Goal: Information Seeking & Learning: Check status

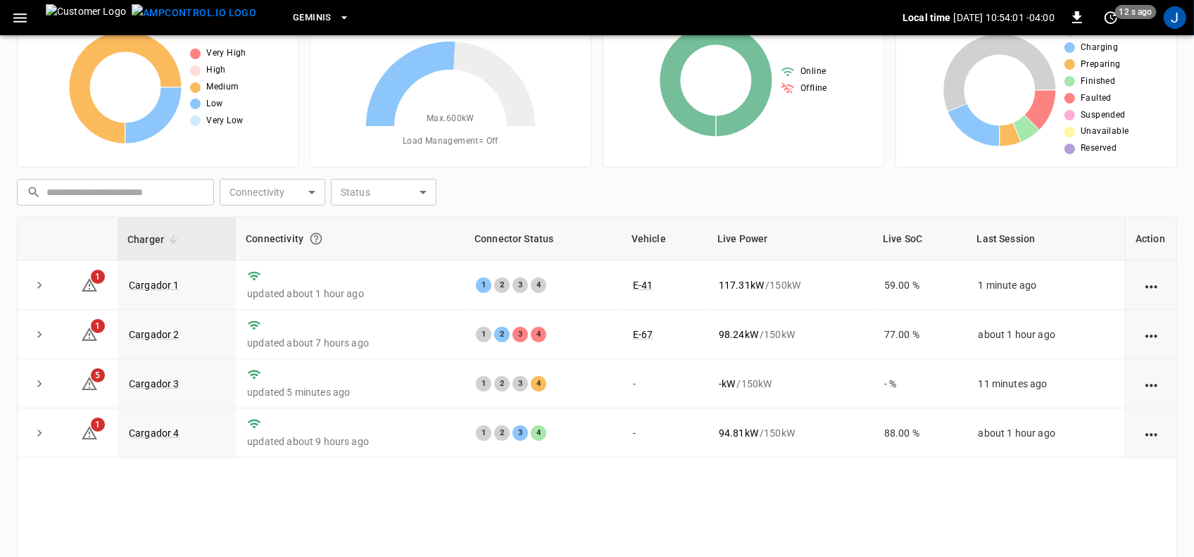
scroll to position [88, 0]
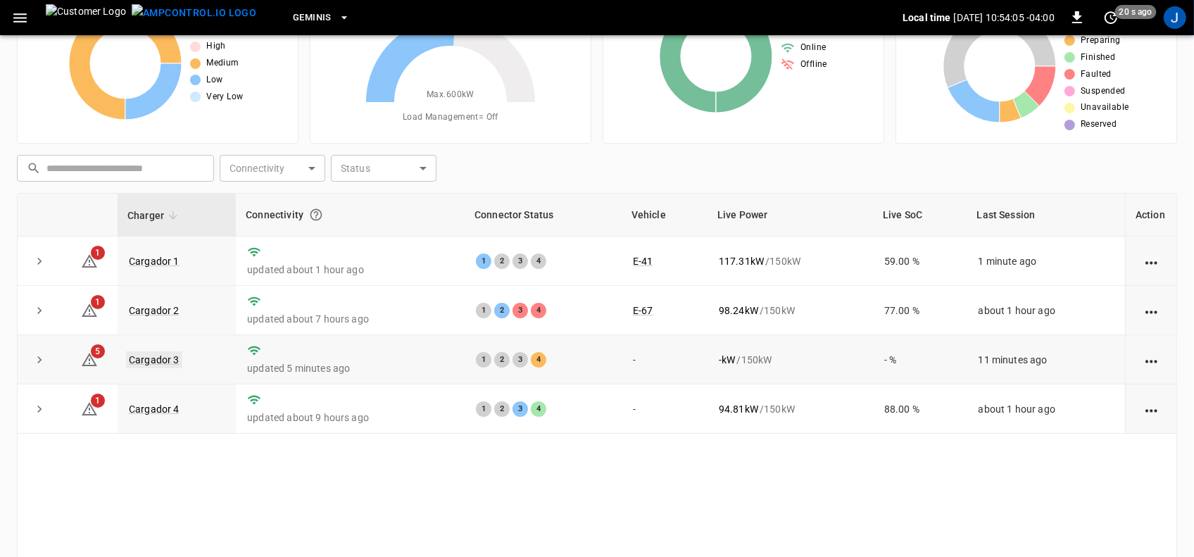
click at [160, 360] on link "Cargador 3" at bounding box center [154, 359] width 56 height 17
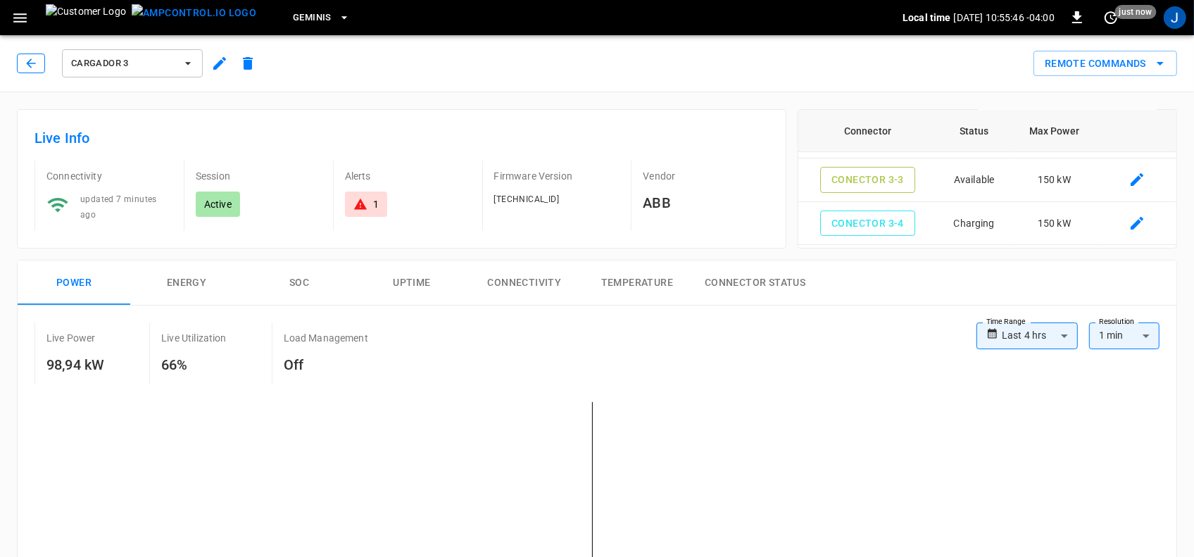
click at [35, 65] on icon "button" at bounding box center [31, 63] width 14 height 14
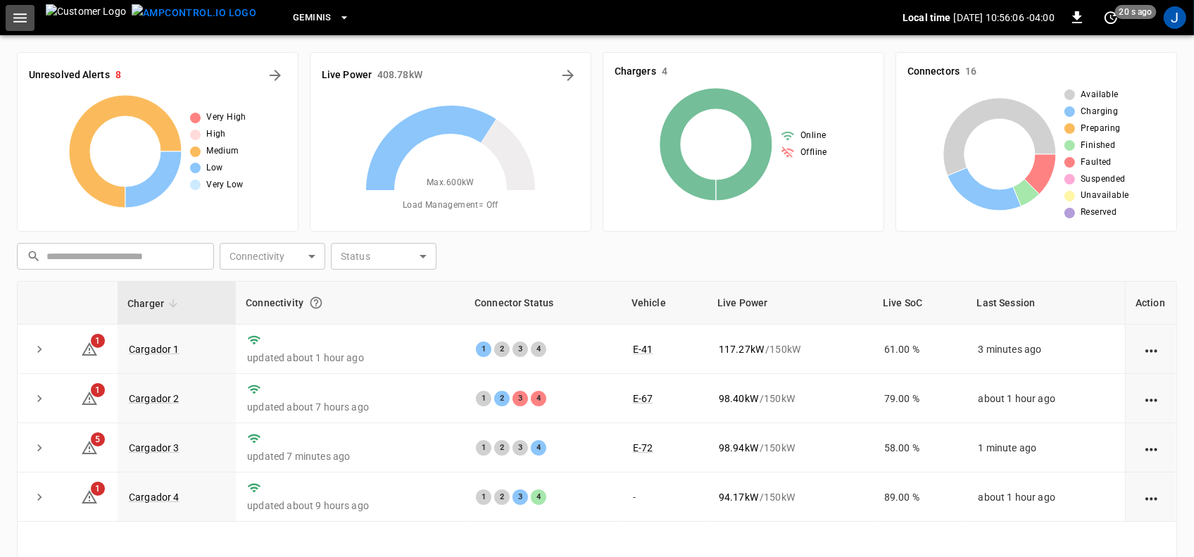
click at [23, 15] on icon "button" at bounding box center [20, 18] width 18 height 18
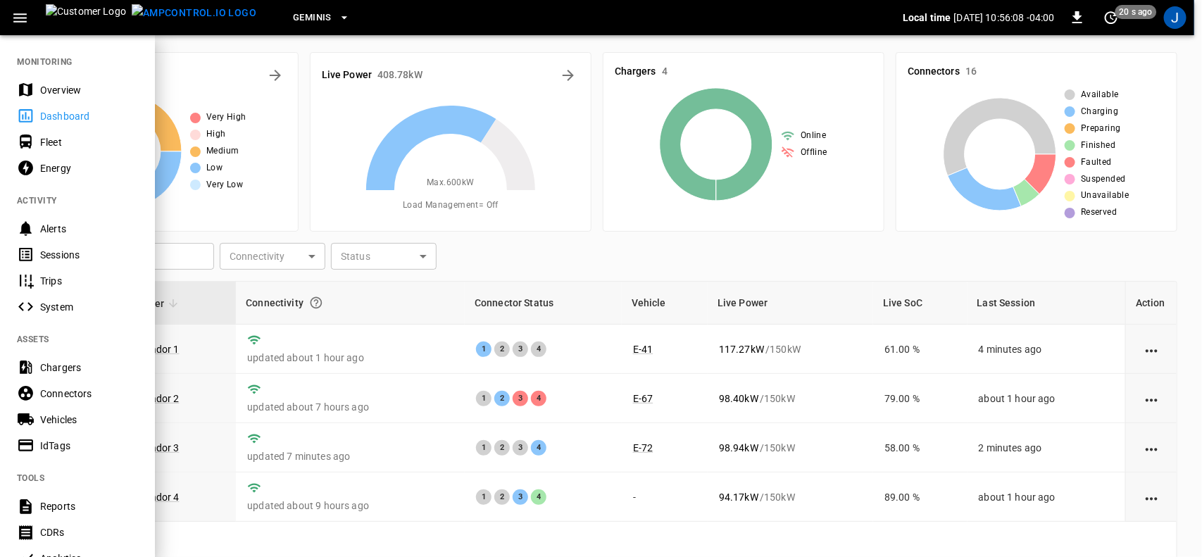
click at [54, 252] on div "Sessions" at bounding box center [89, 255] width 98 height 14
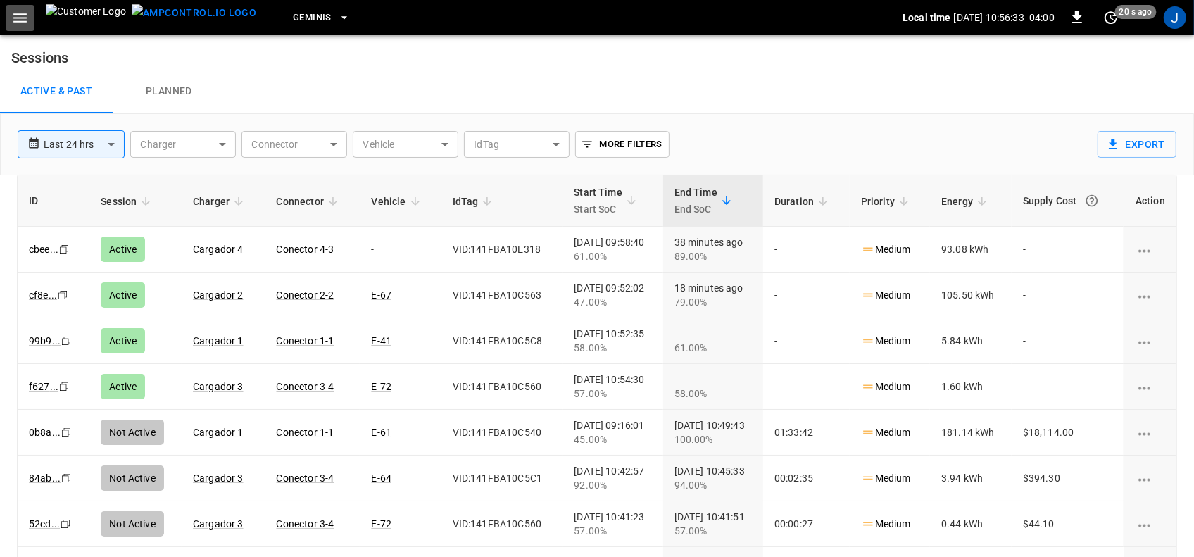
click at [20, 18] on icon "button" at bounding box center [20, 18] width 18 height 18
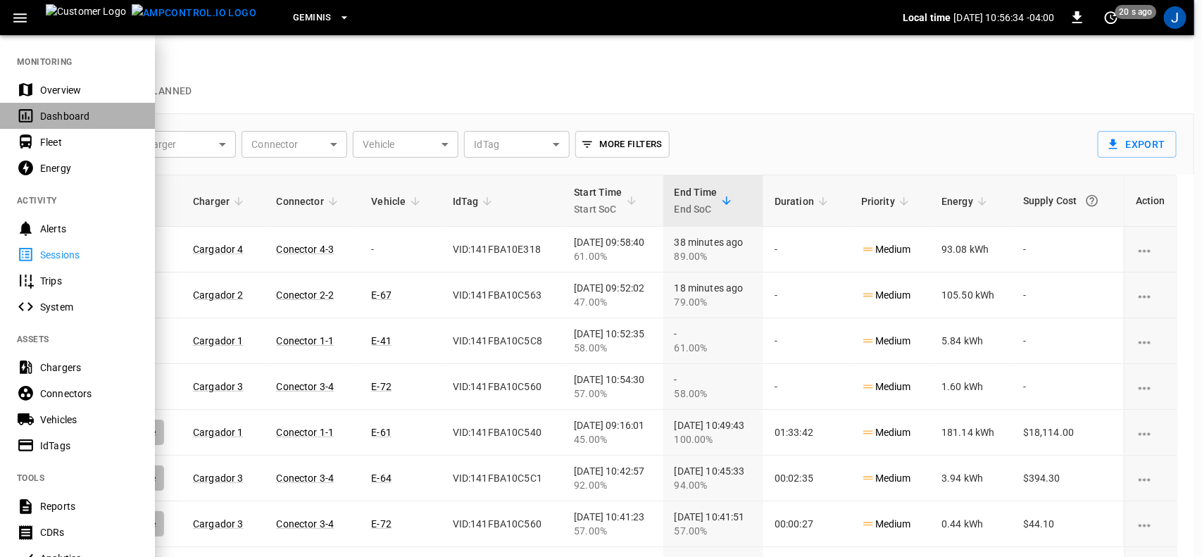
click at [40, 115] on div "Dashboard" at bounding box center [89, 116] width 98 height 14
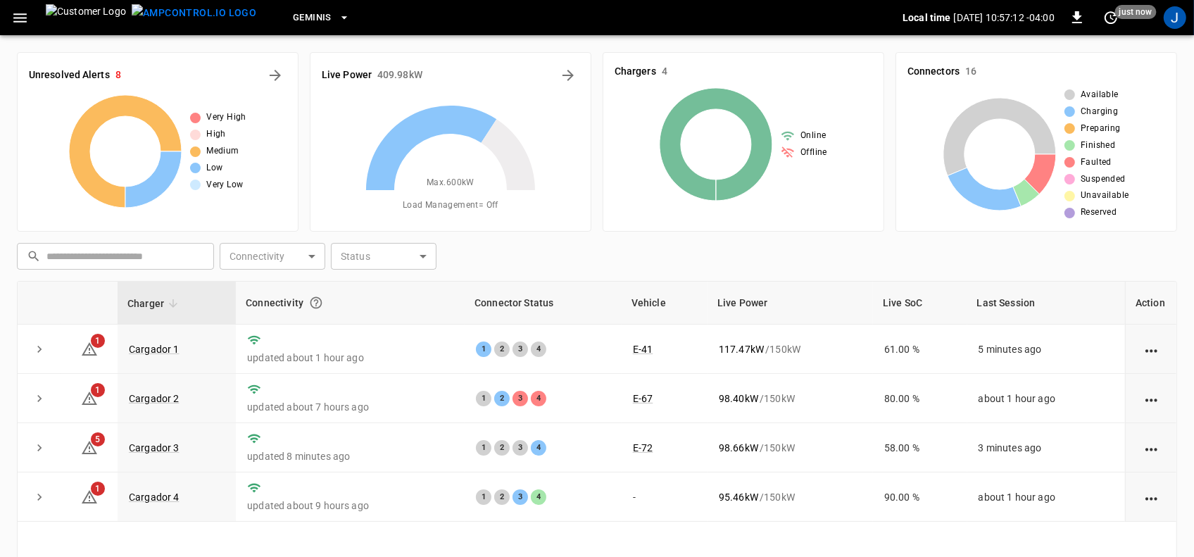
click at [808, 244] on div "​ ​ Connectivity ​ Connectivity Status ​ Status" at bounding box center [594, 253] width 1166 height 32
click at [157, 498] on link "Cargador 4" at bounding box center [154, 497] width 56 height 17
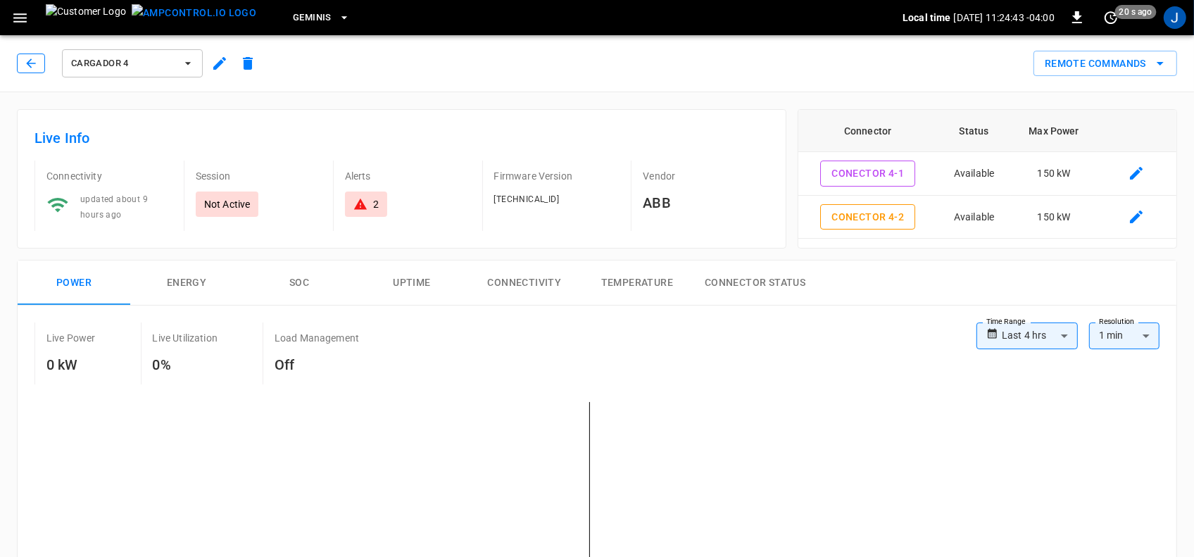
click at [39, 63] on button "button" at bounding box center [31, 63] width 28 height 20
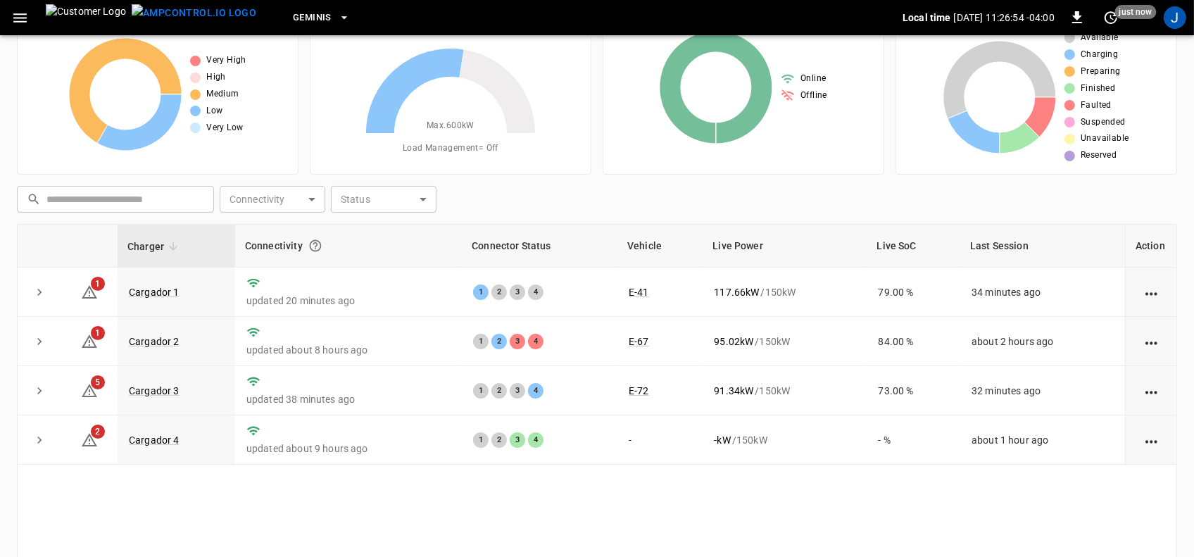
scroll to position [88, 0]
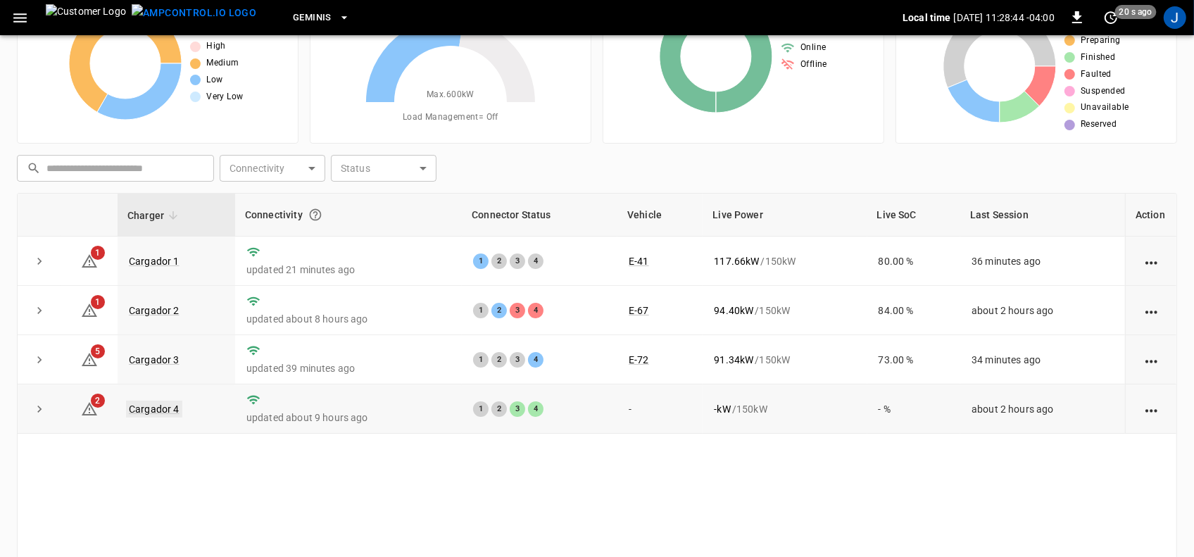
click at [127, 410] on link "Cargador 4" at bounding box center [154, 409] width 56 height 17
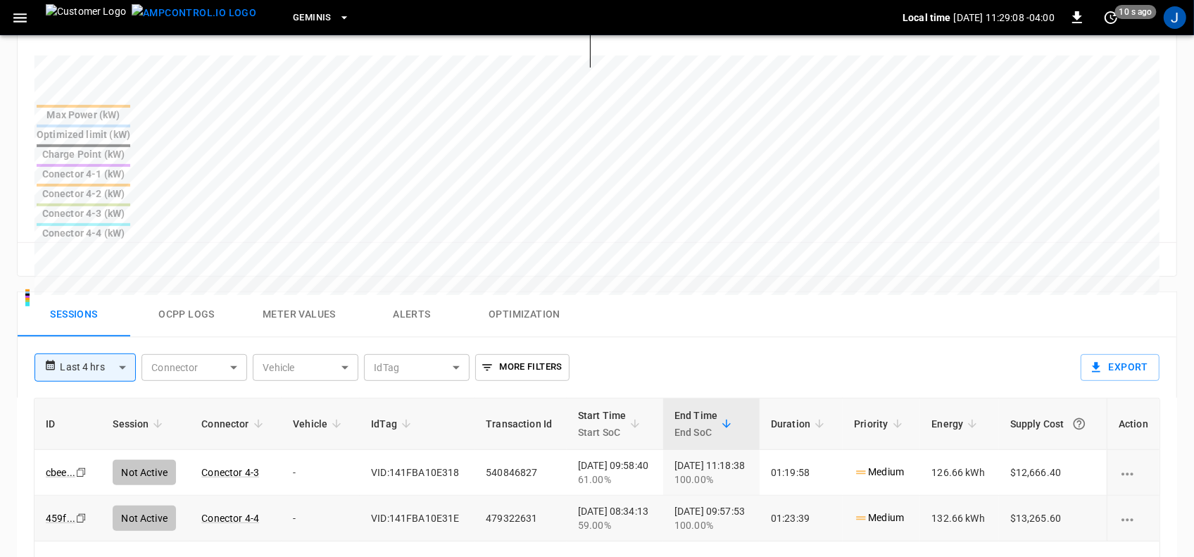
scroll to position [616, 0]
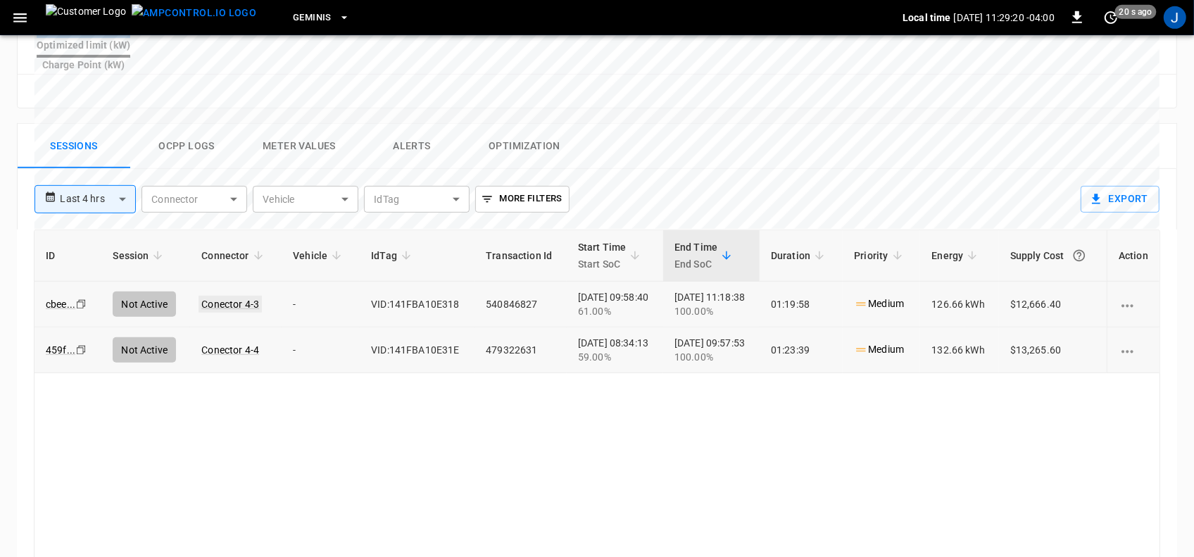
click at [211, 296] on link "Conector 4-3" at bounding box center [230, 304] width 63 height 17
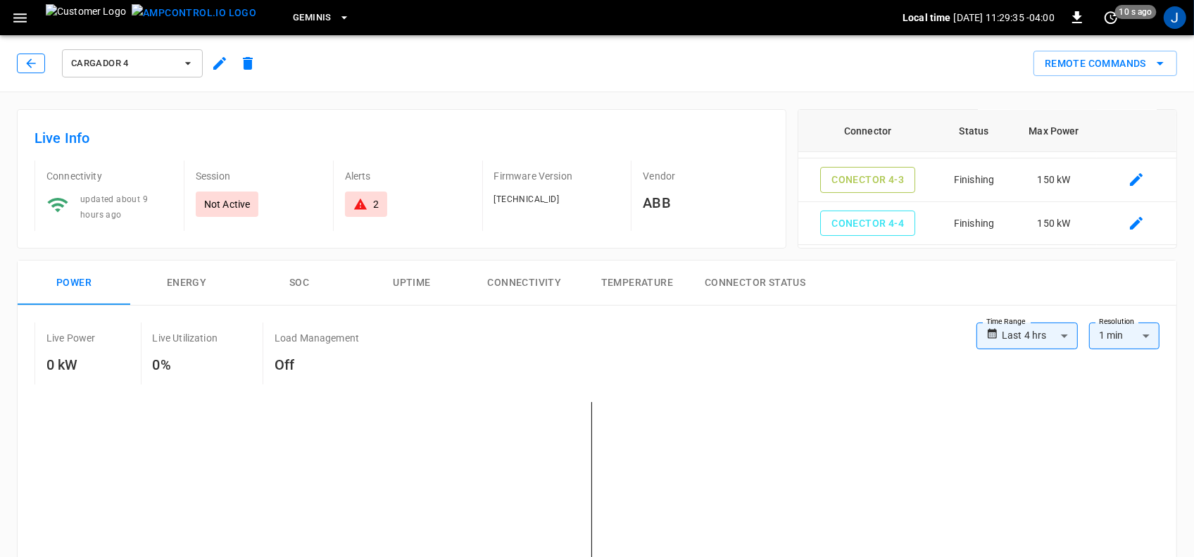
click at [37, 61] on icon "button" at bounding box center [31, 63] width 14 height 14
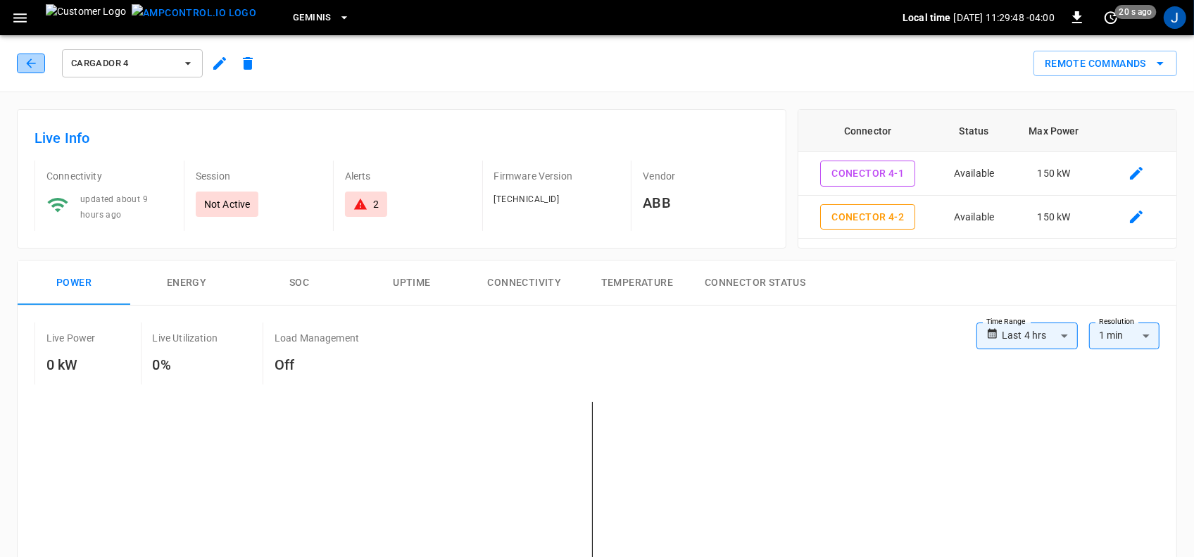
click at [27, 60] on icon "button" at bounding box center [31, 63] width 14 height 14
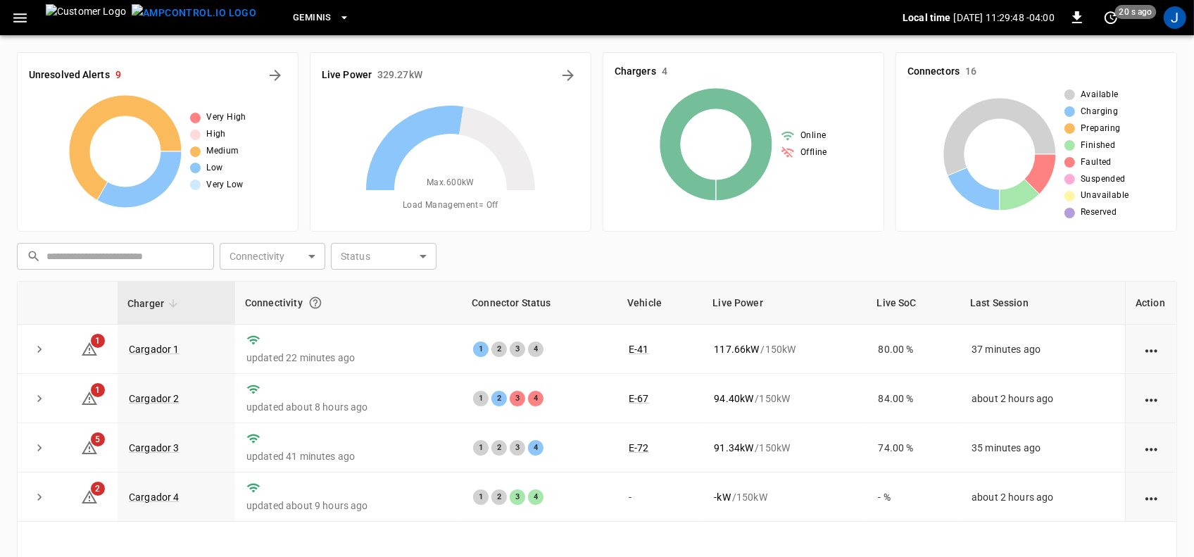
scroll to position [88, 0]
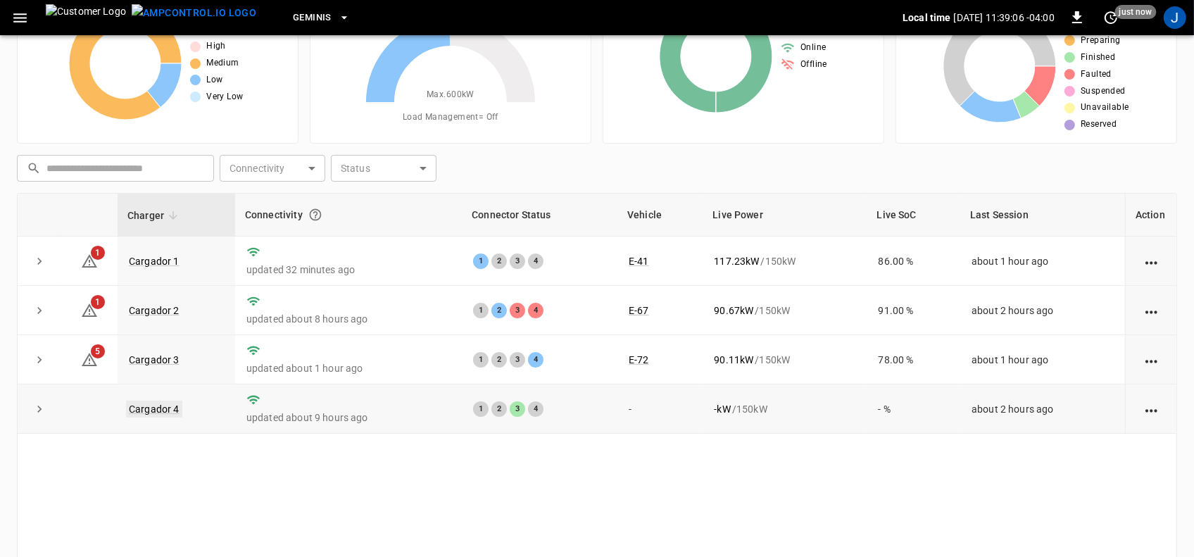
click at [163, 412] on link "Cargador 4" at bounding box center [154, 409] width 56 height 17
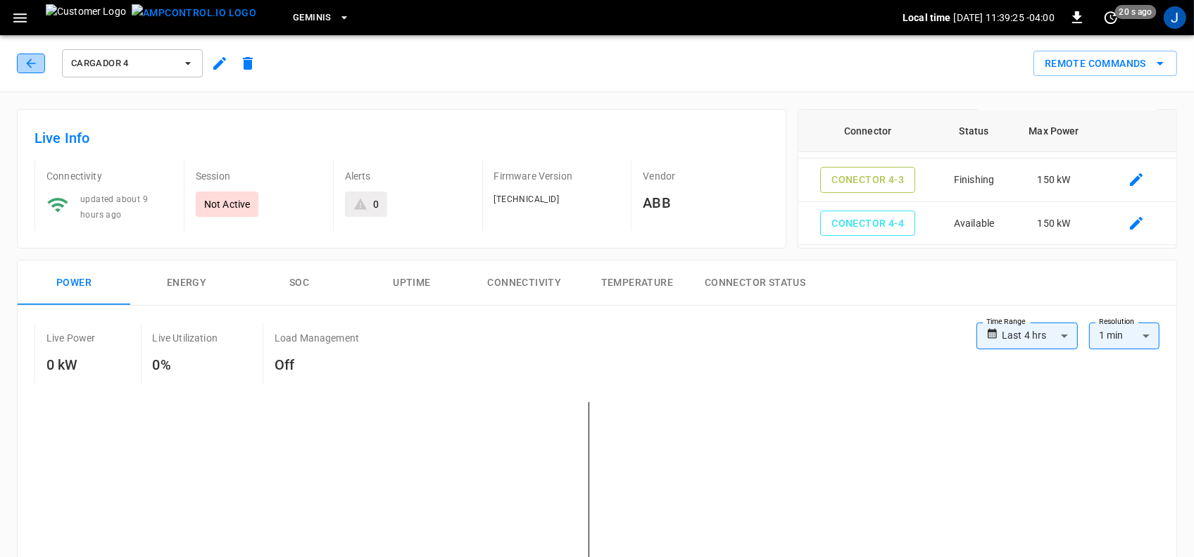
click at [25, 63] on icon "button" at bounding box center [31, 63] width 14 height 14
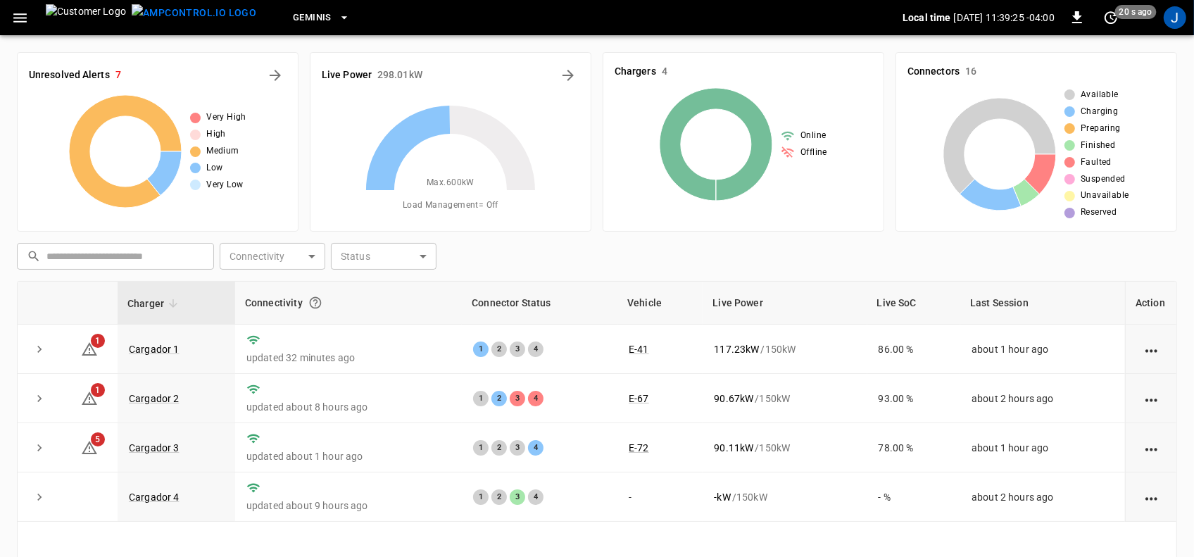
scroll to position [88, 0]
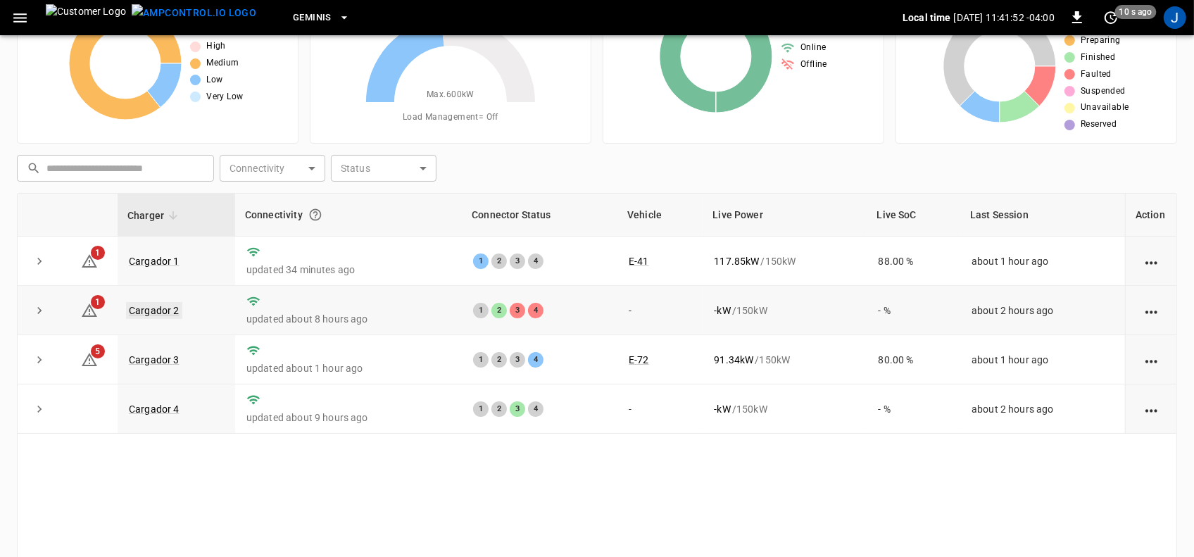
click at [155, 313] on link "Cargador 2" at bounding box center [154, 310] width 56 height 17
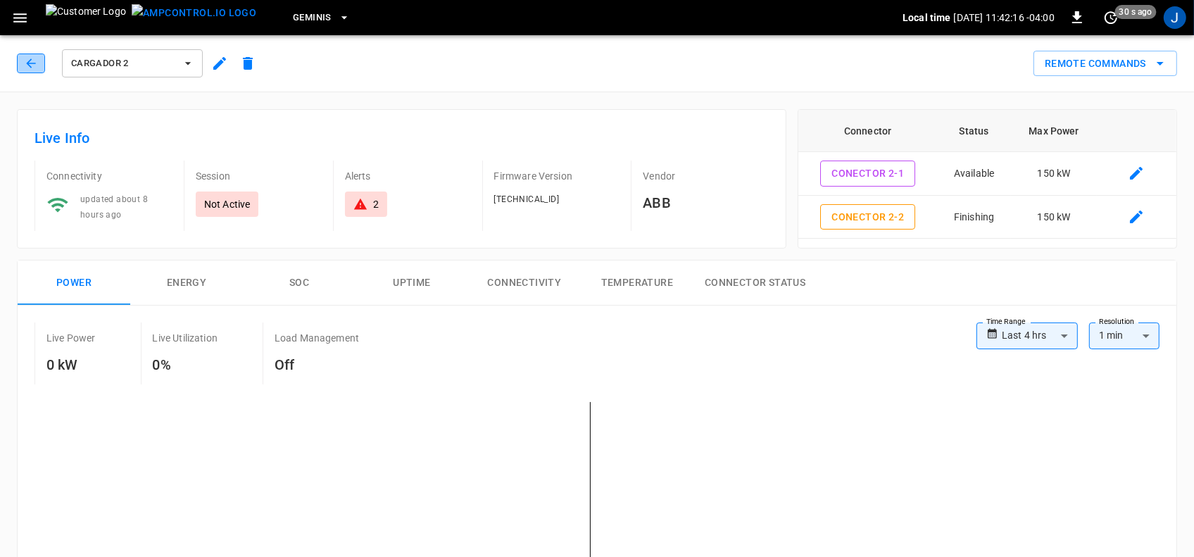
click at [30, 57] on icon "button" at bounding box center [31, 63] width 14 height 14
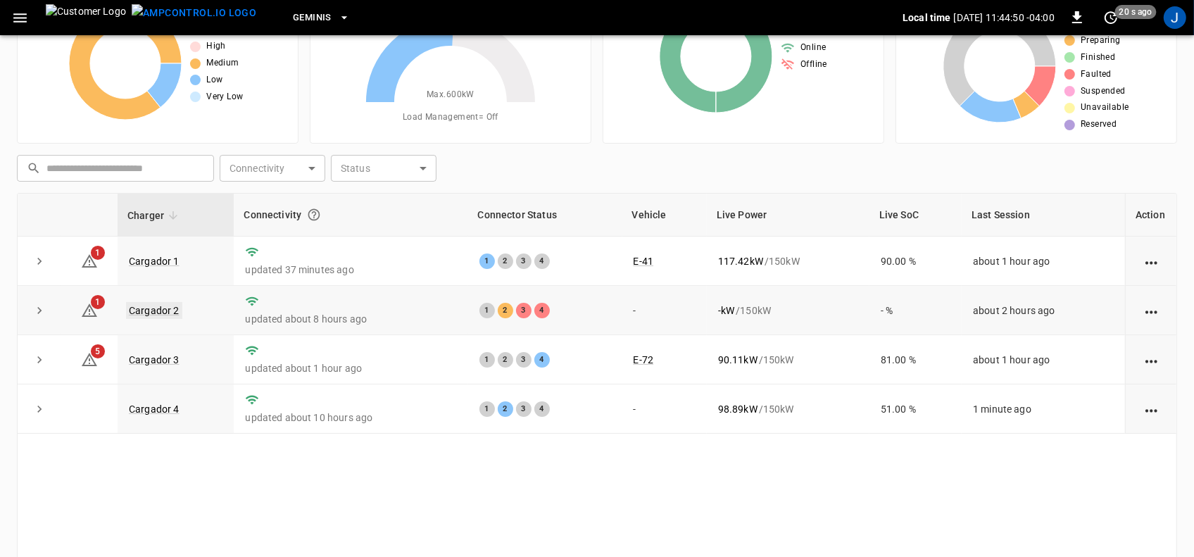
click at [155, 310] on link "Cargador 2" at bounding box center [154, 310] width 56 height 17
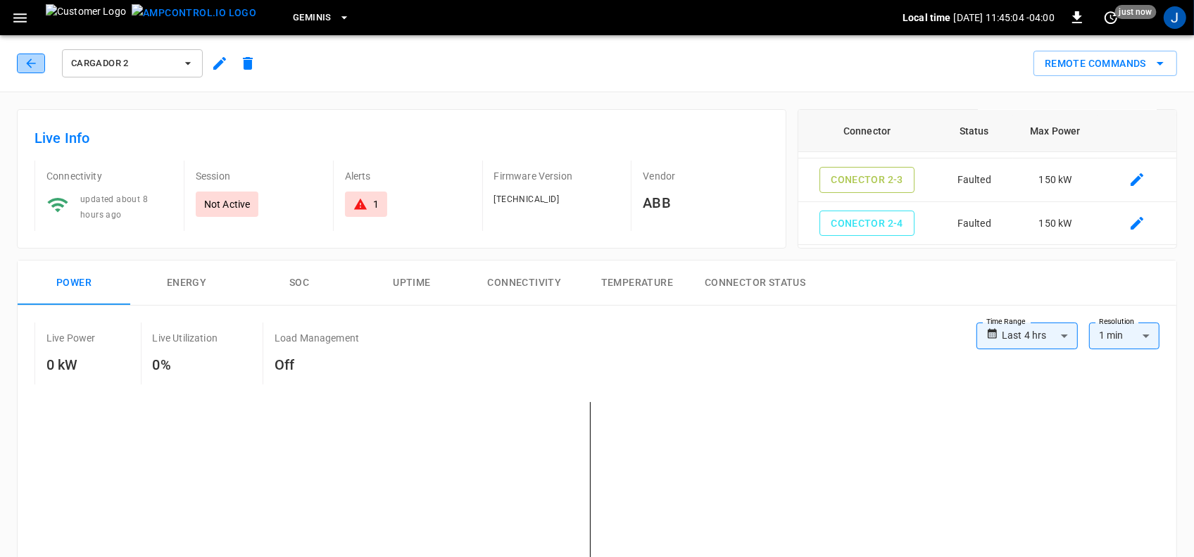
click at [30, 62] on icon "button" at bounding box center [31, 63] width 14 height 14
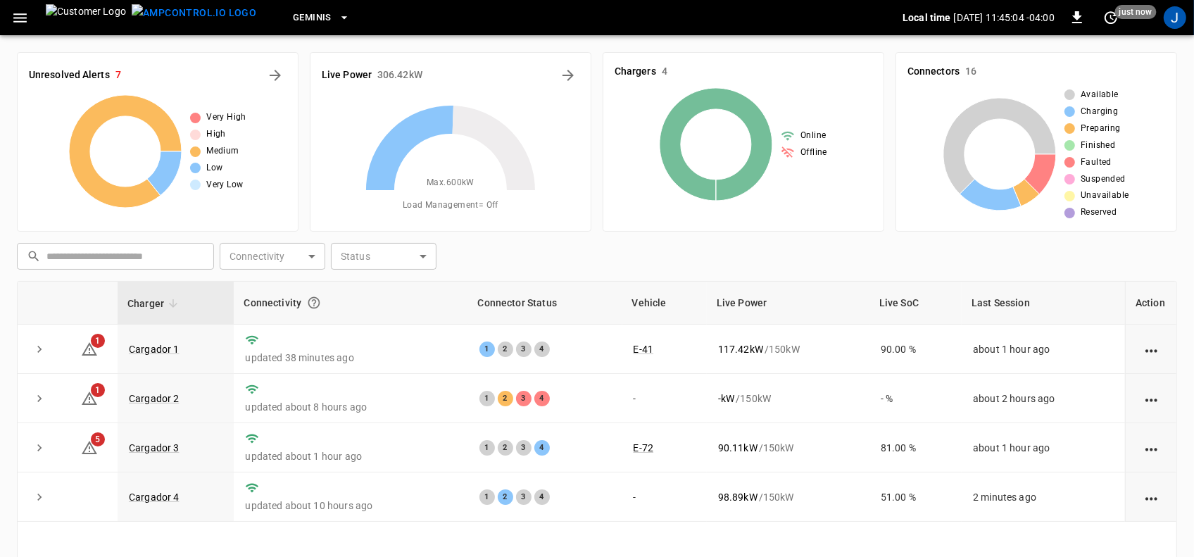
scroll to position [88, 0]
